Goal: Information Seeking & Learning: Learn about a topic

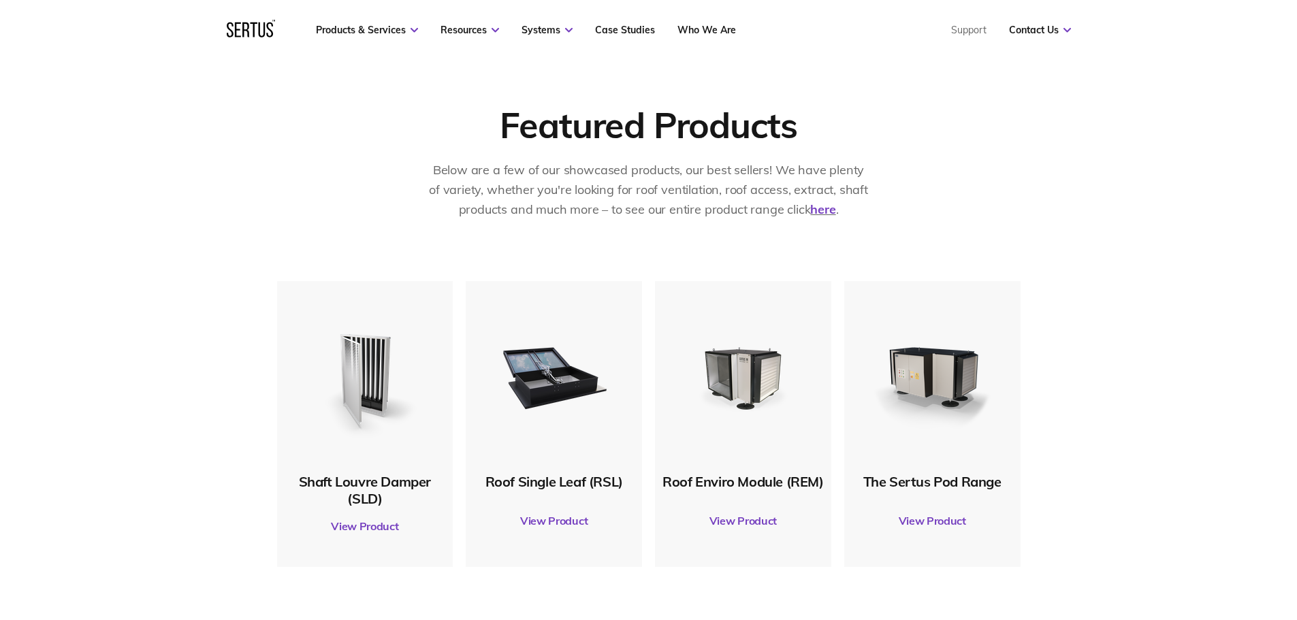
scroll to position [613, 0]
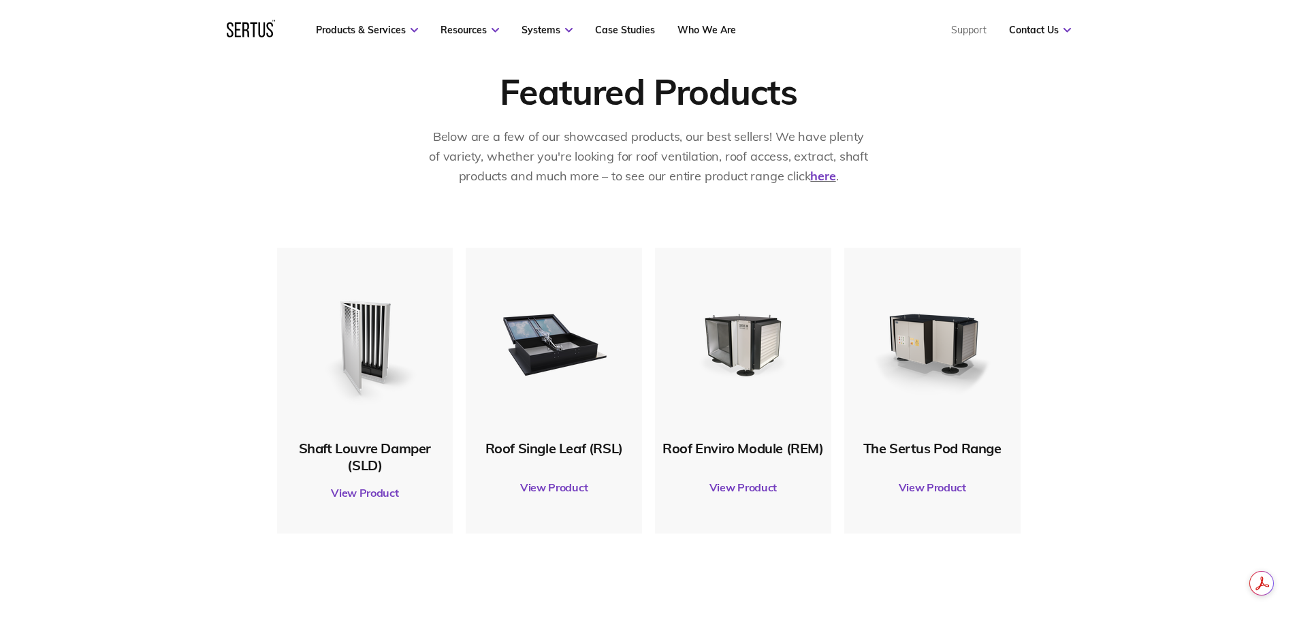
click at [389, 498] on link "View Product" at bounding box center [365, 493] width 163 height 38
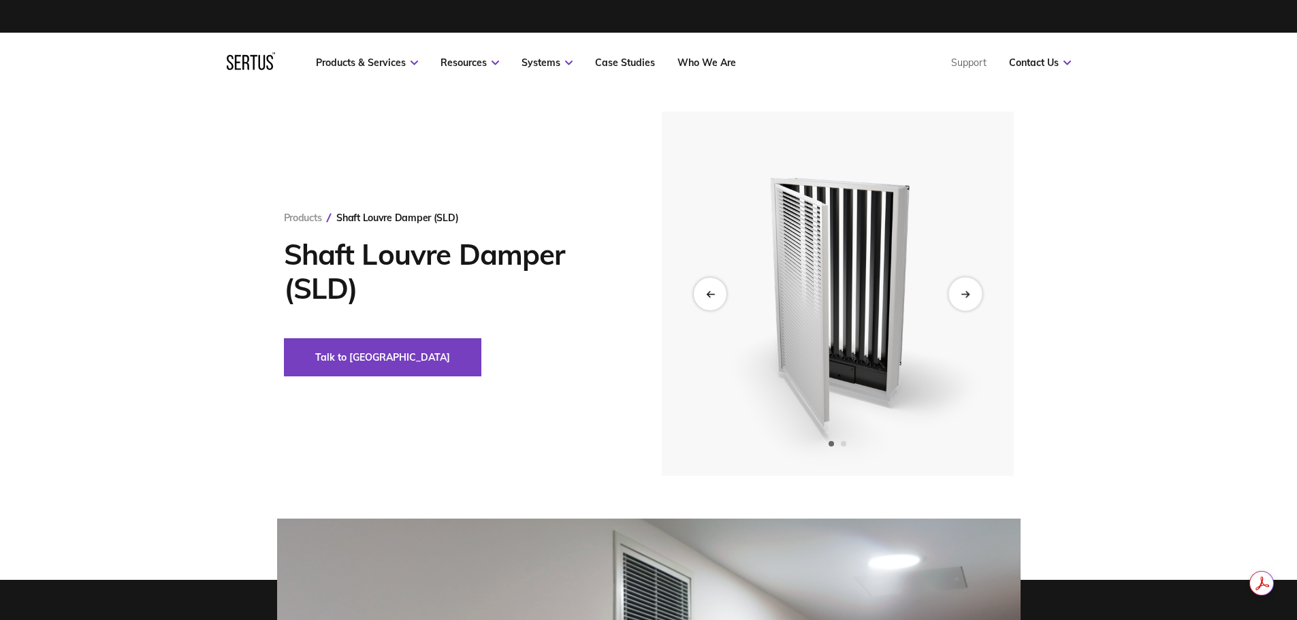
click at [971, 291] on div "Next slide" at bounding box center [964, 293] width 33 height 33
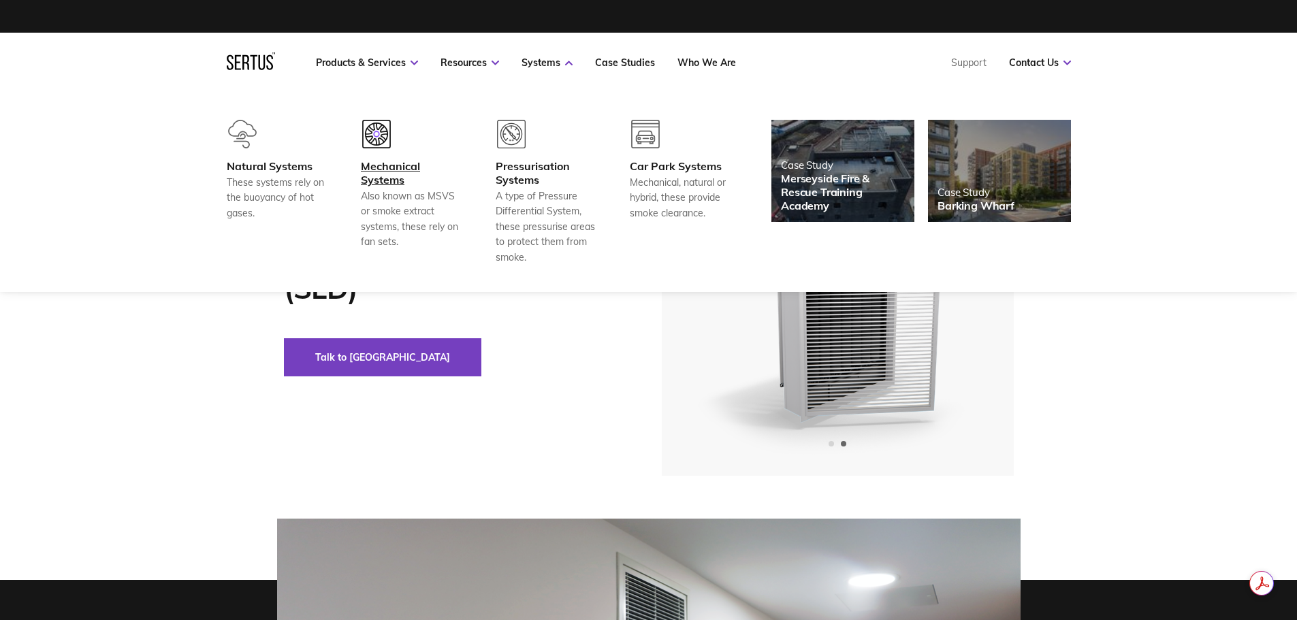
click at [387, 153] on div at bounding box center [411, 139] width 101 height 39
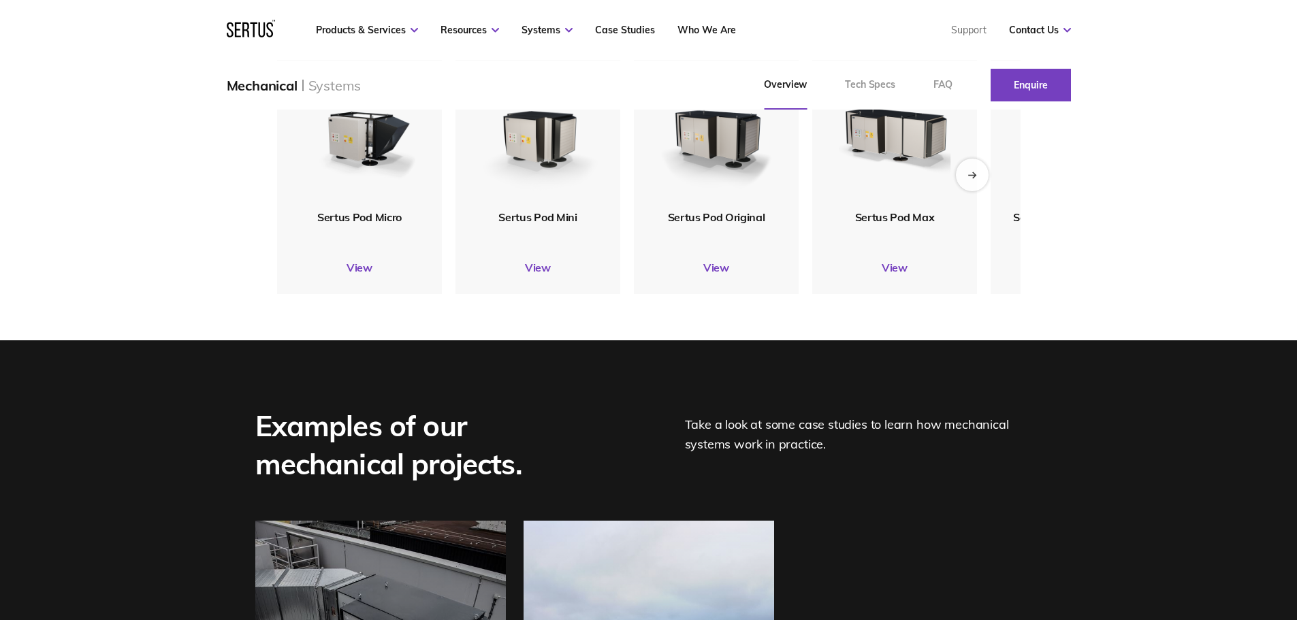
scroll to position [1770, 0]
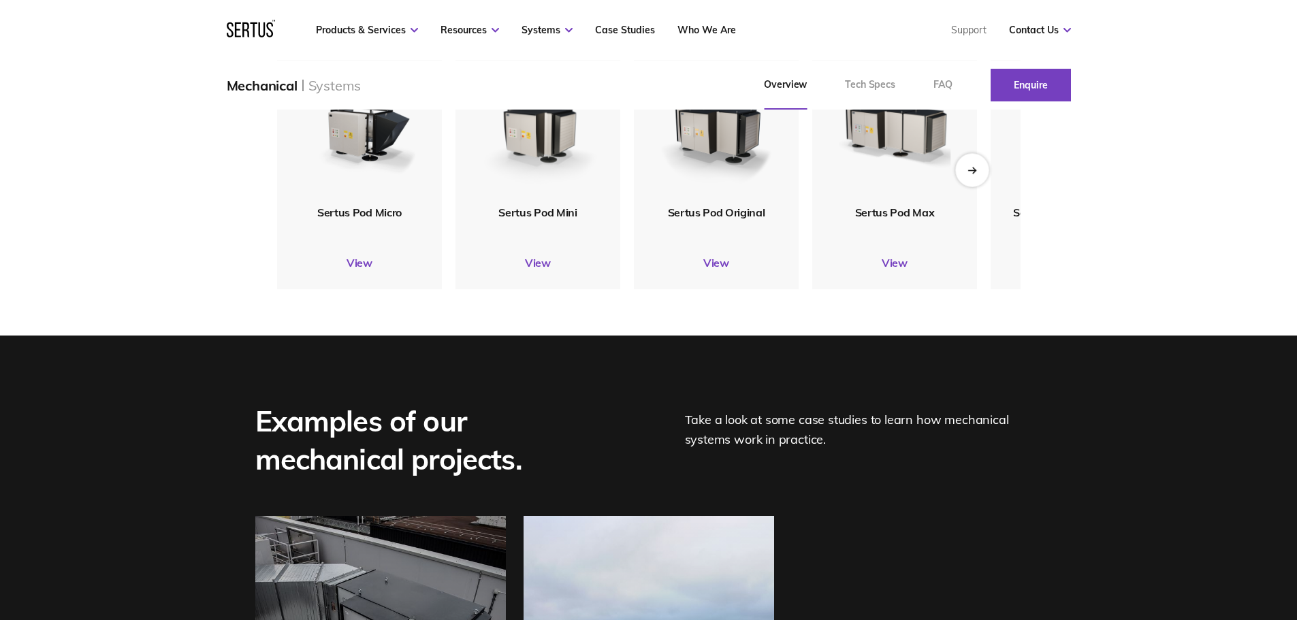
click at [975, 174] on icon "Next slide" at bounding box center [971, 169] width 9 height 7
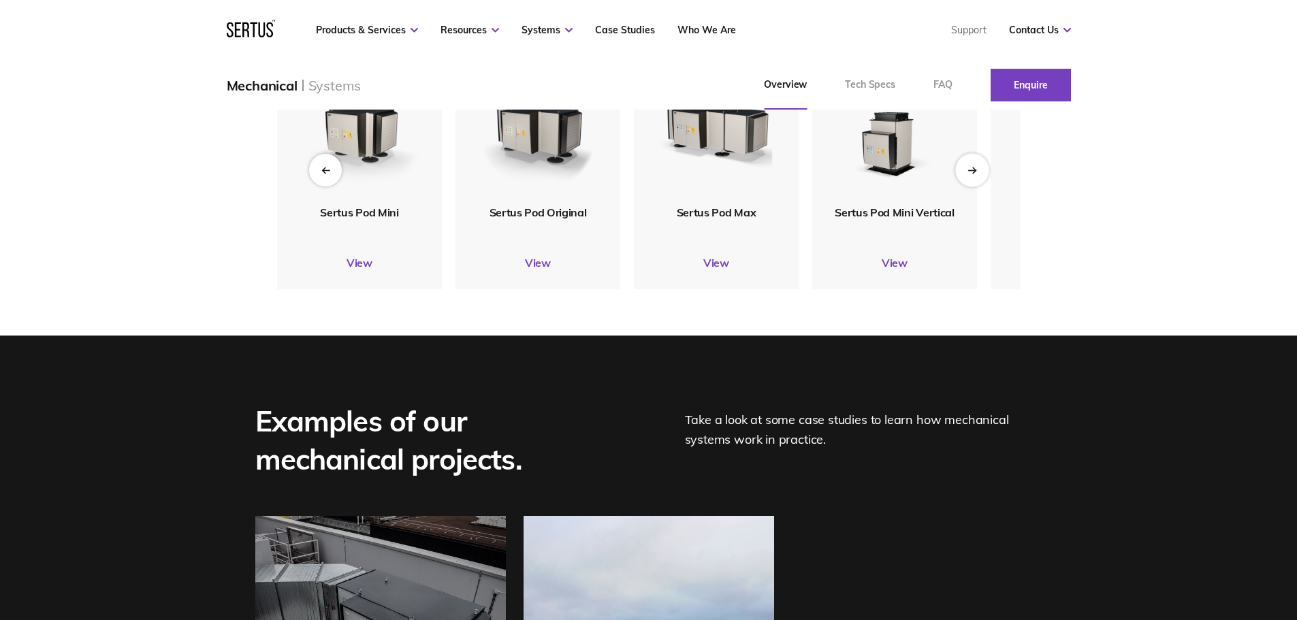
click at [978, 187] on div "Next slide" at bounding box center [971, 169] width 33 height 33
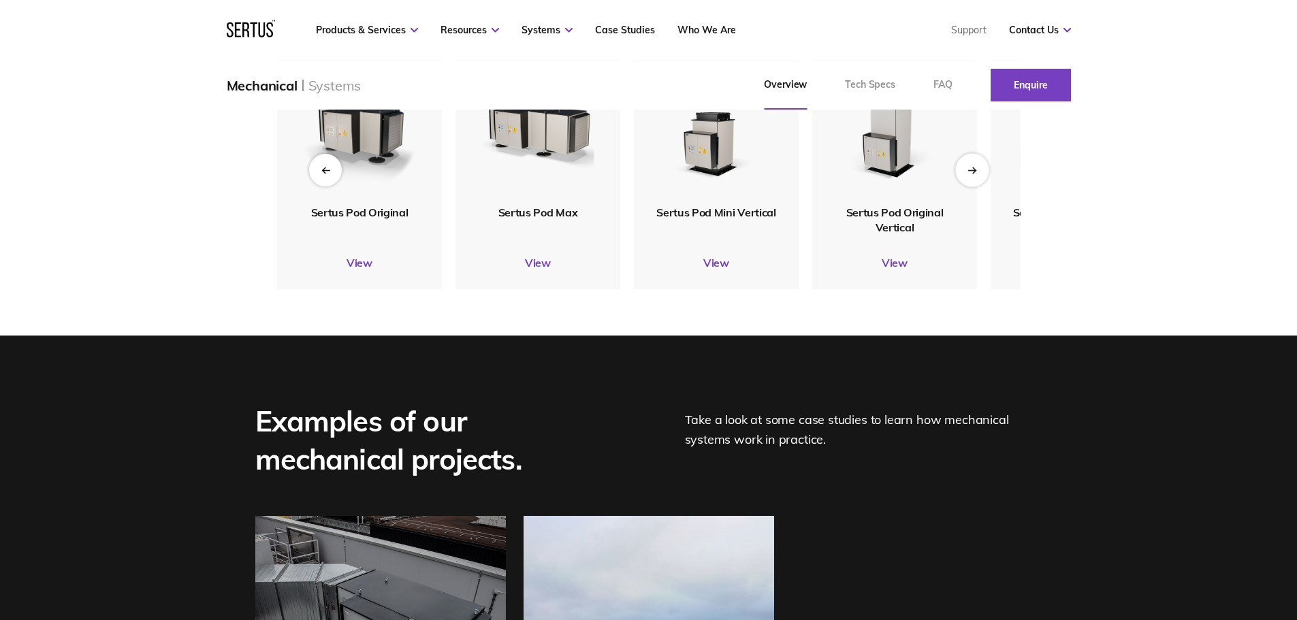
click at [978, 187] on div "Next slide" at bounding box center [971, 169] width 33 height 33
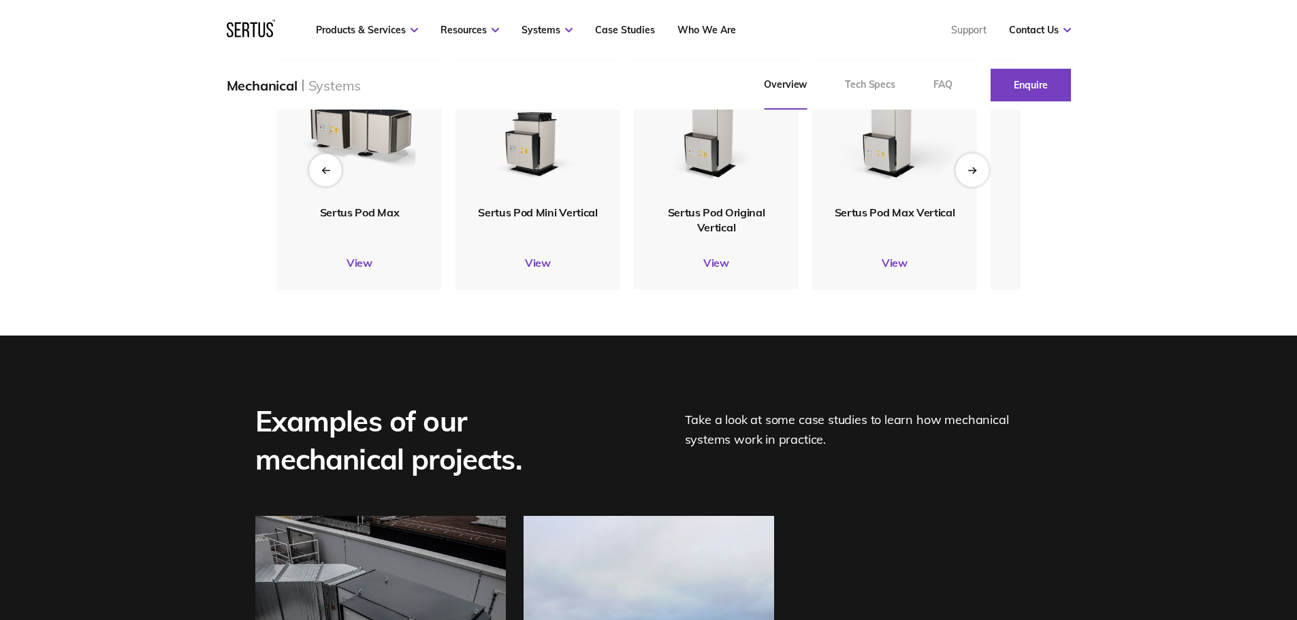
click at [978, 187] on div "Next slide" at bounding box center [971, 169] width 33 height 33
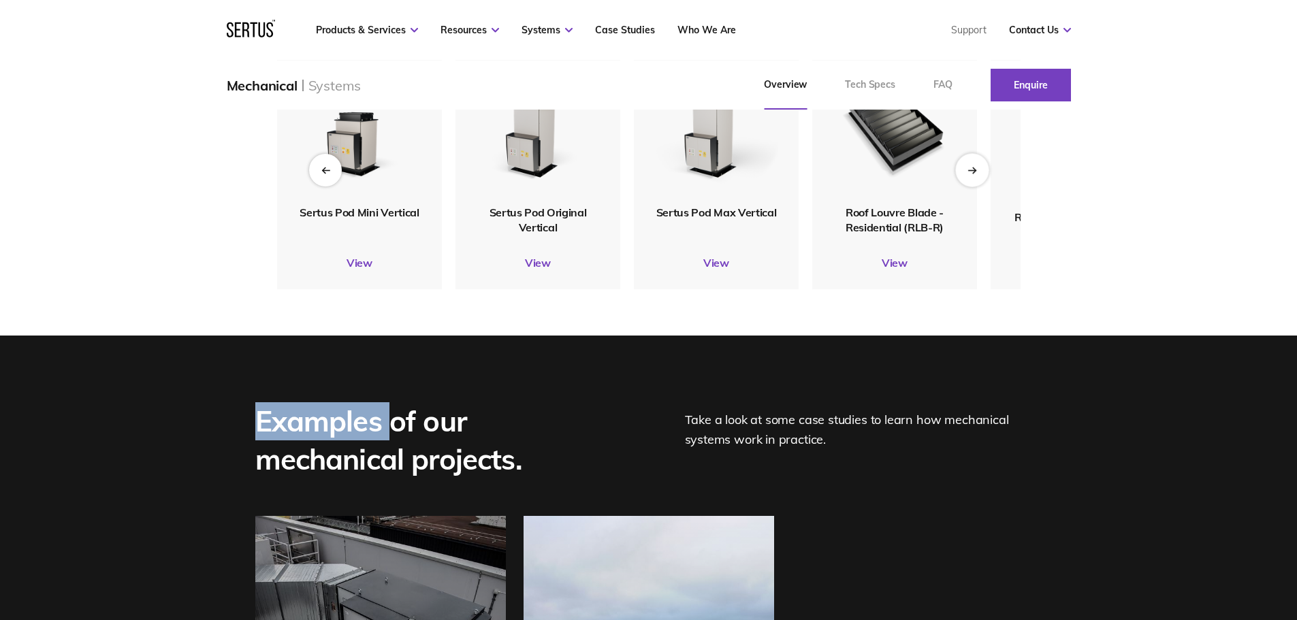
click at [978, 187] on div "Next slide" at bounding box center [971, 169] width 33 height 33
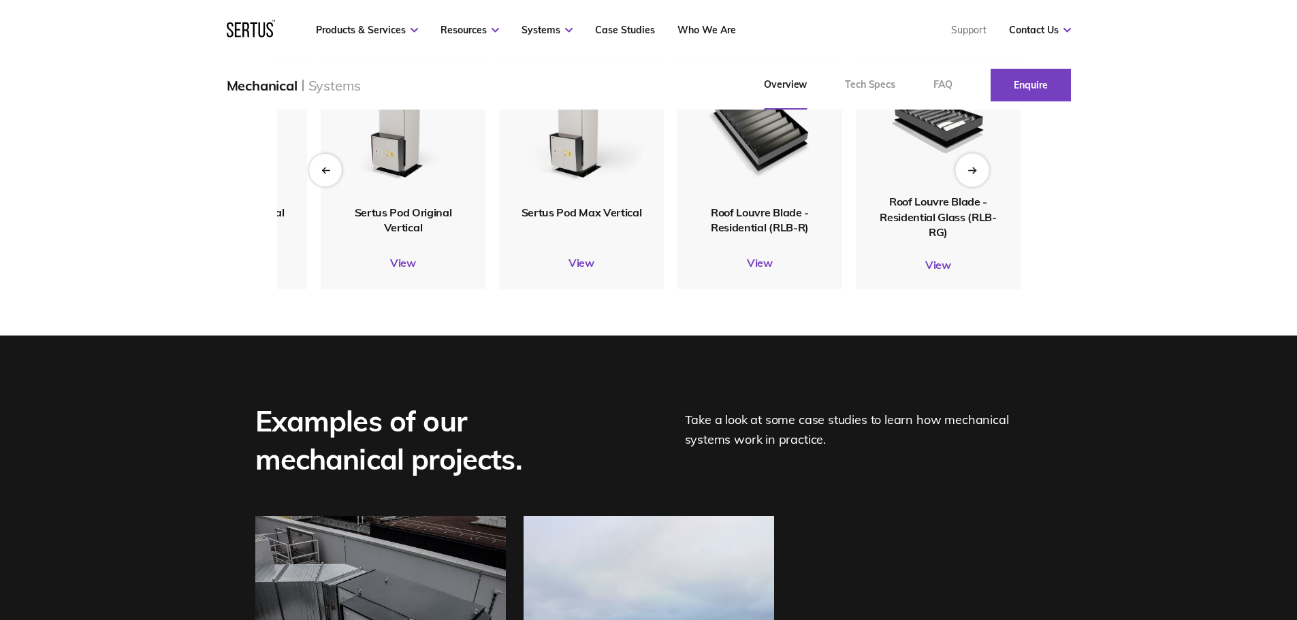
click at [978, 187] on div "Next slide" at bounding box center [971, 169] width 33 height 33
click at [756, 270] on link "View" at bounding box center [759, 263] width 165 height 14
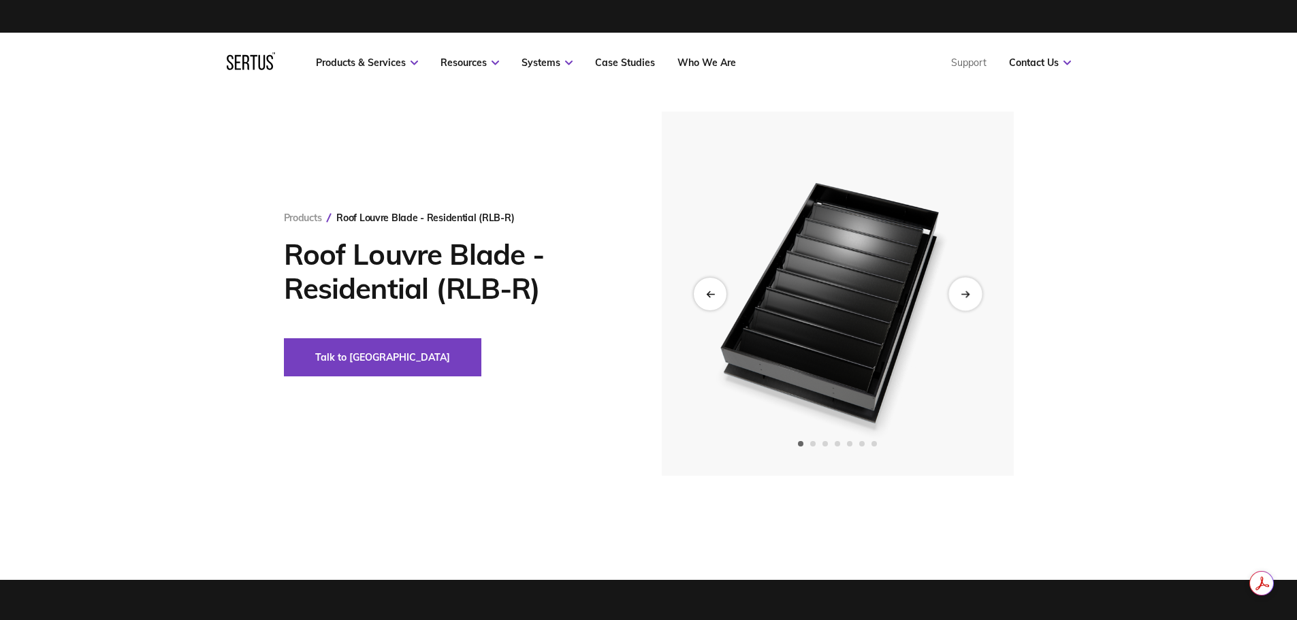
click at [970, 293] on icon "Next slide" at bounding box center [965, 293] width 9 height 7
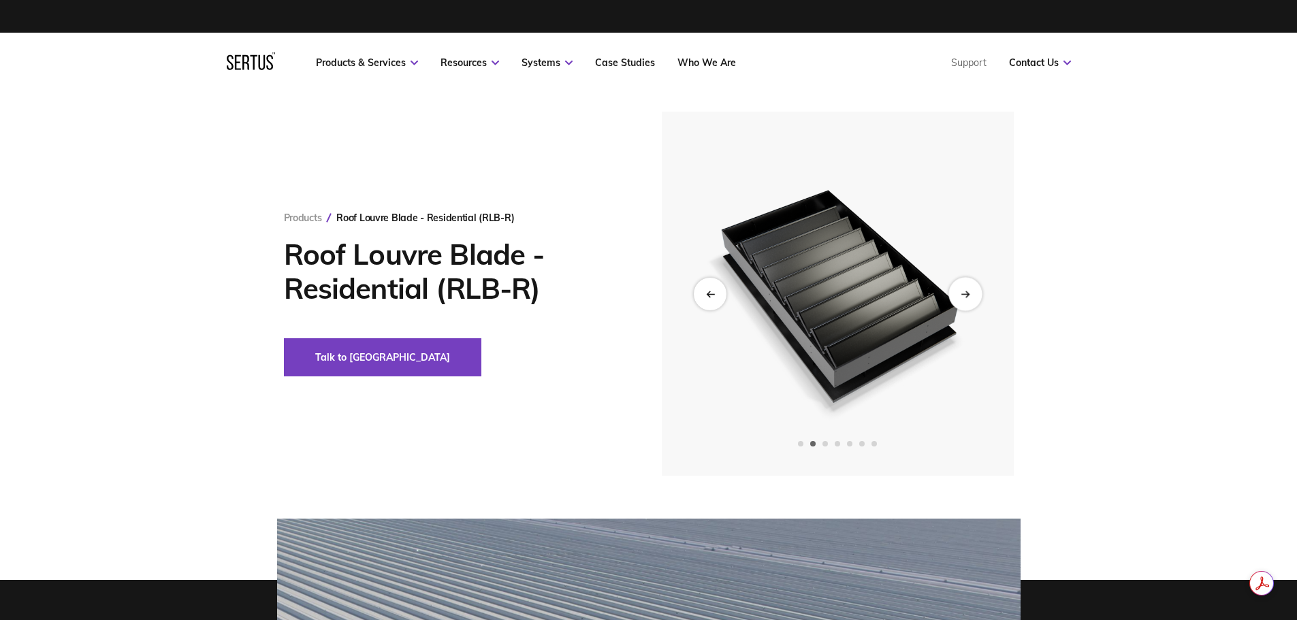
click at [970, 293] on icon "Next slide" at bounding box center [965, 293] width 9 height 7
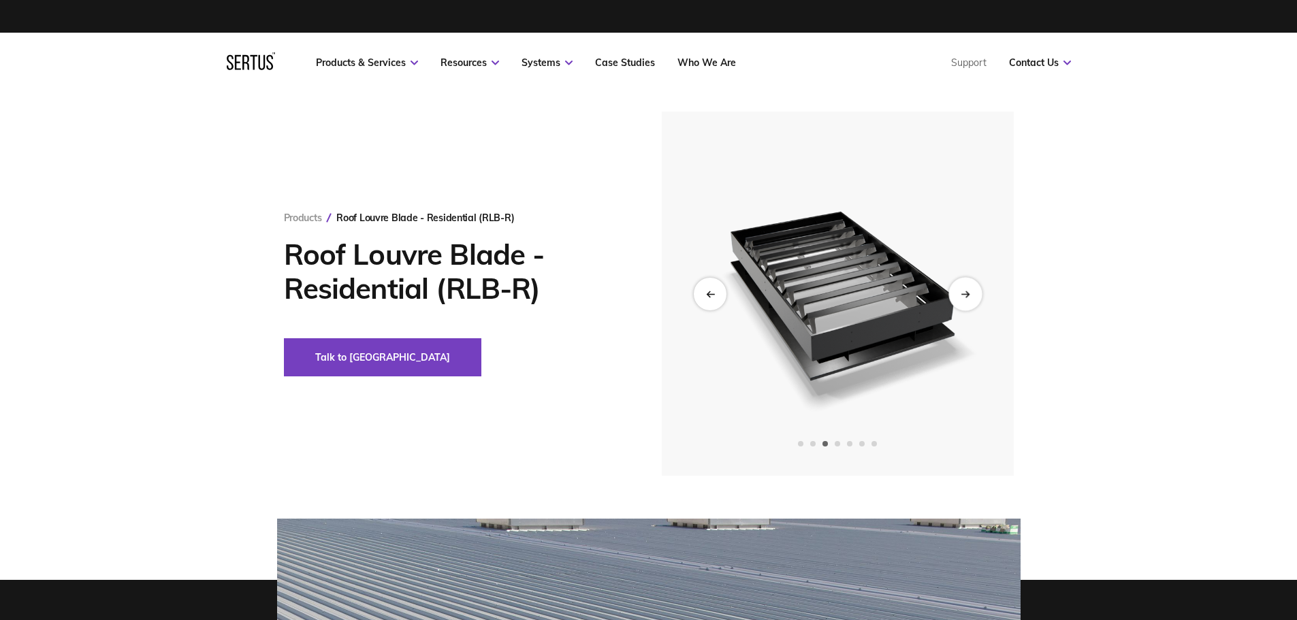
click at [974, 298] on div "Next slide" at bounding box center [964, 293] width 33 height 33
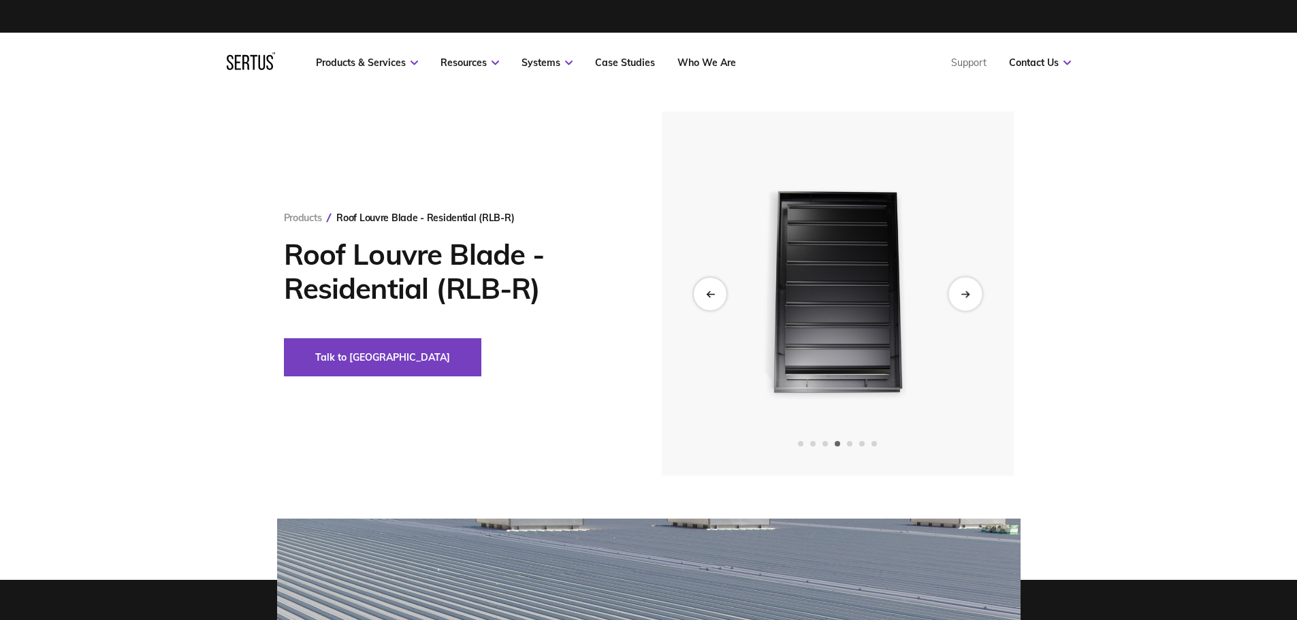
click at [972, 298] on div "Next slide" at bounding box center [964, 293] width 33 height 33
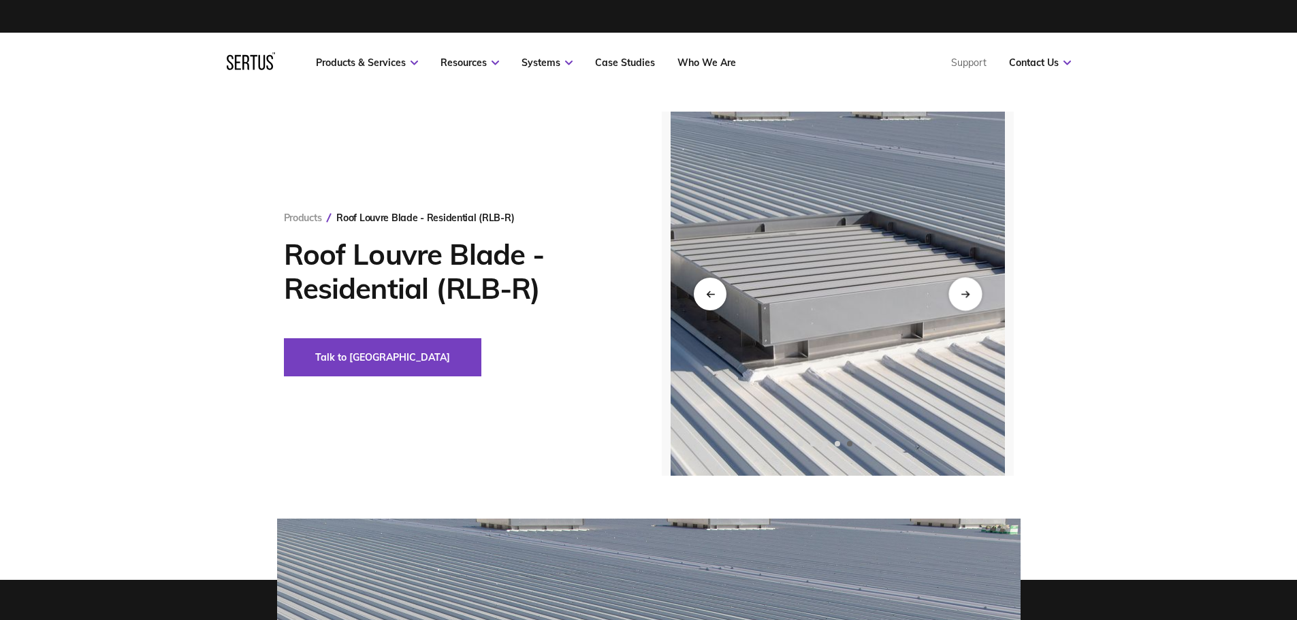
click at [972, 298] on div "Next slide" at bounding box center [964, 293] width 33 height 33
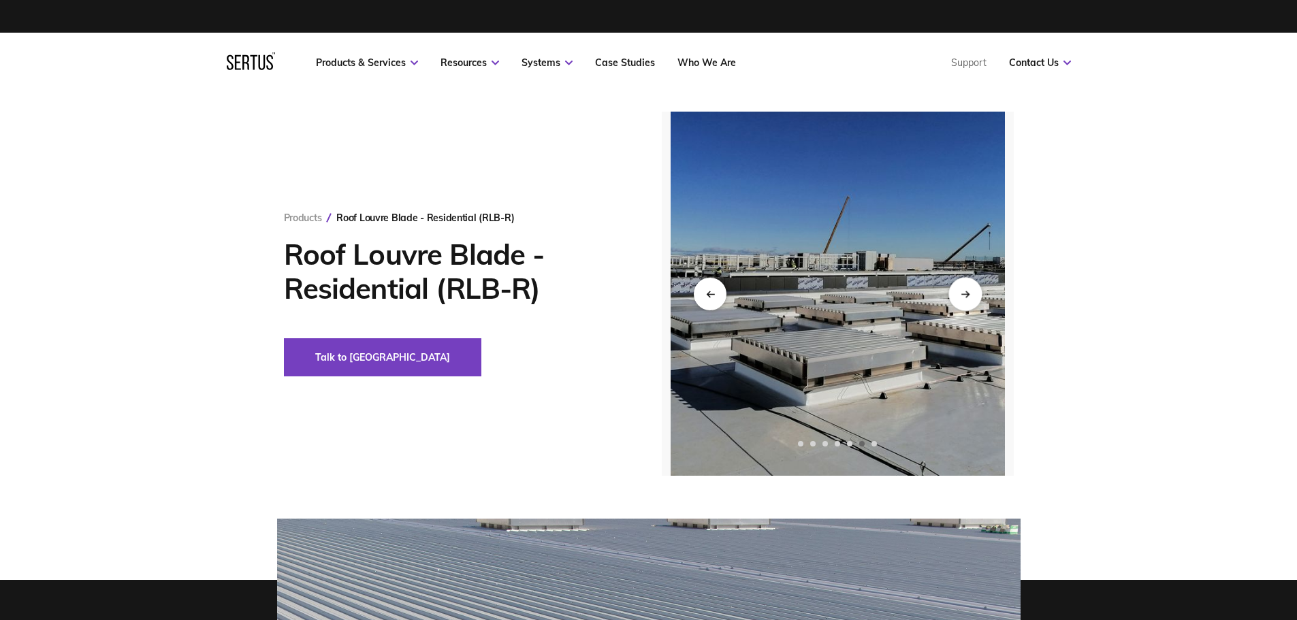
click at [972, 298] on div "Next slide" at bounding box center [964, 293] width 33 height 33
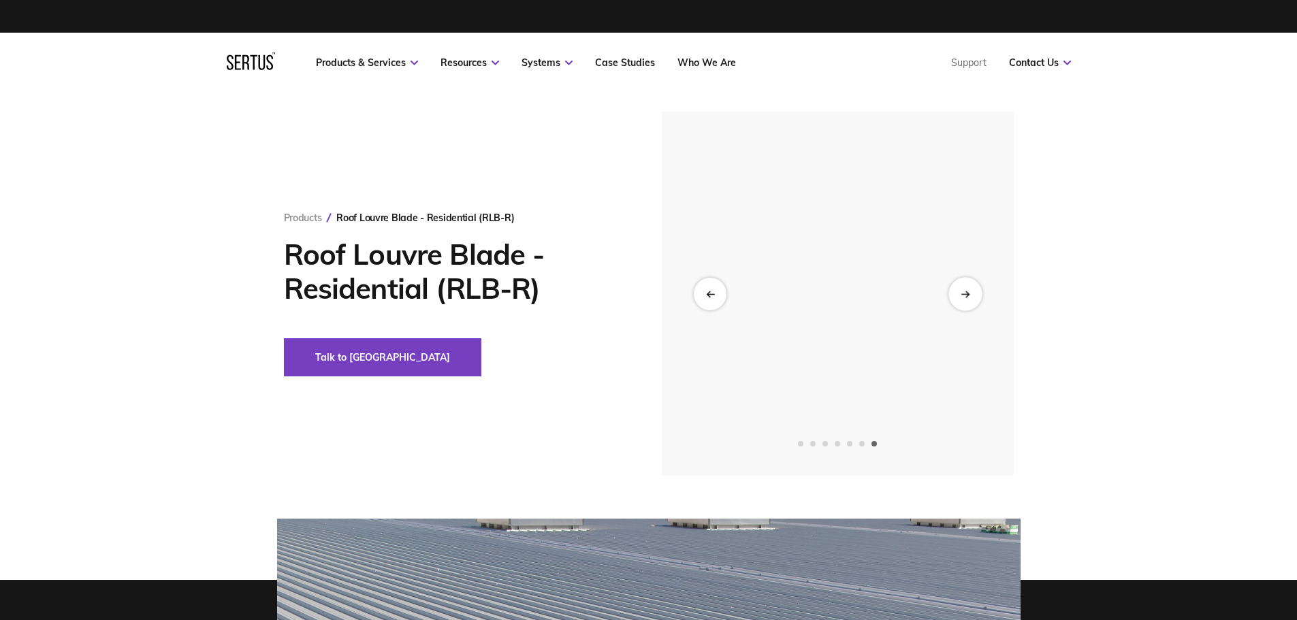
click at [972, 298] on div "Next slide" at bounding box center [964, 293] width 33 height 33
